Goal: Information Seeking & Learning: Learn about a topic

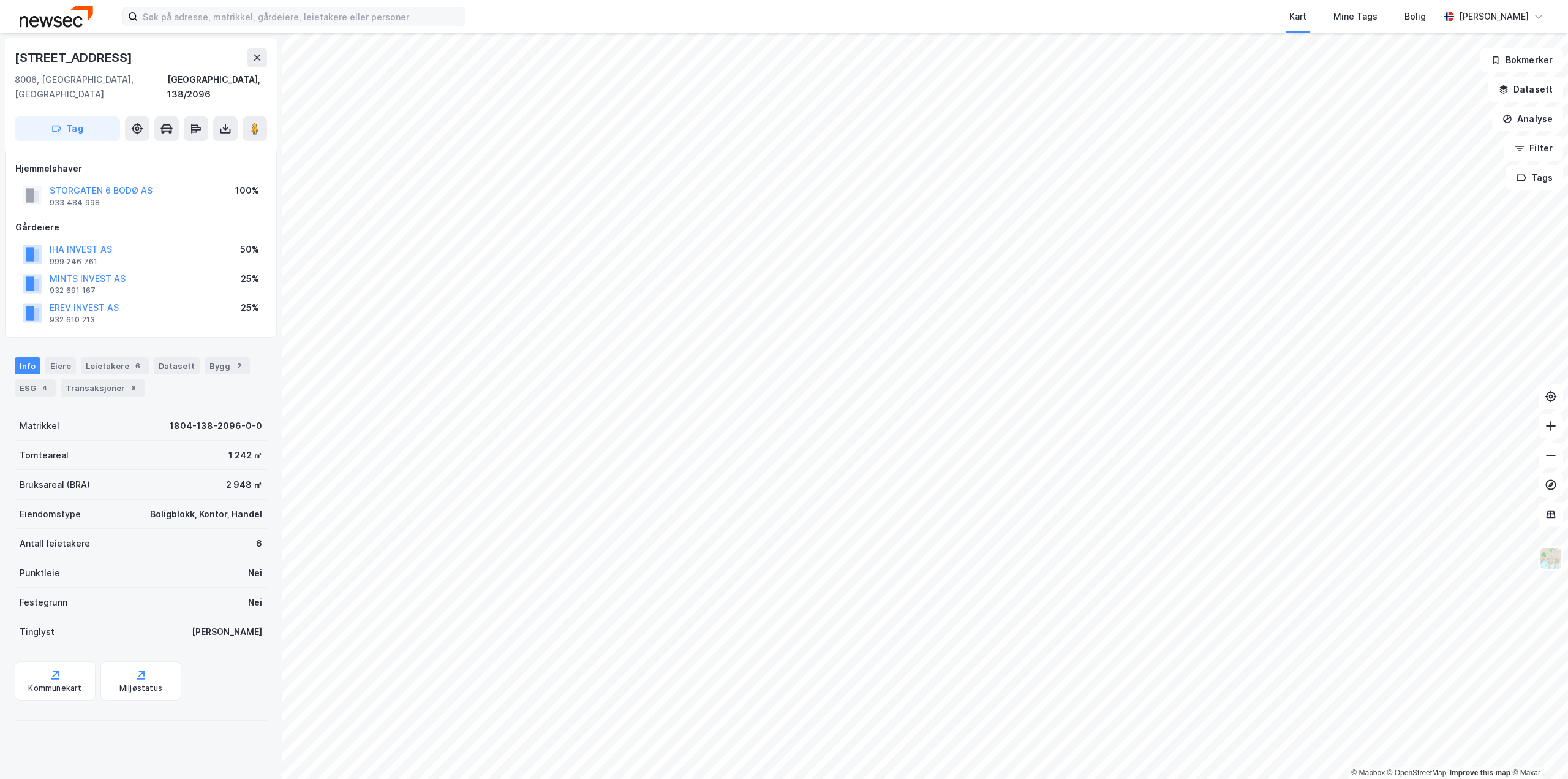
click at [409, 15] on div "Kart Mine Tags Bolig [PERSON_NAME] © Mapbox © OpenStreetMap Improve this map © …" at bounding box center [784, 389] width 1568 height 779
